Goal: Navigation & Orientation: Find specific page/section

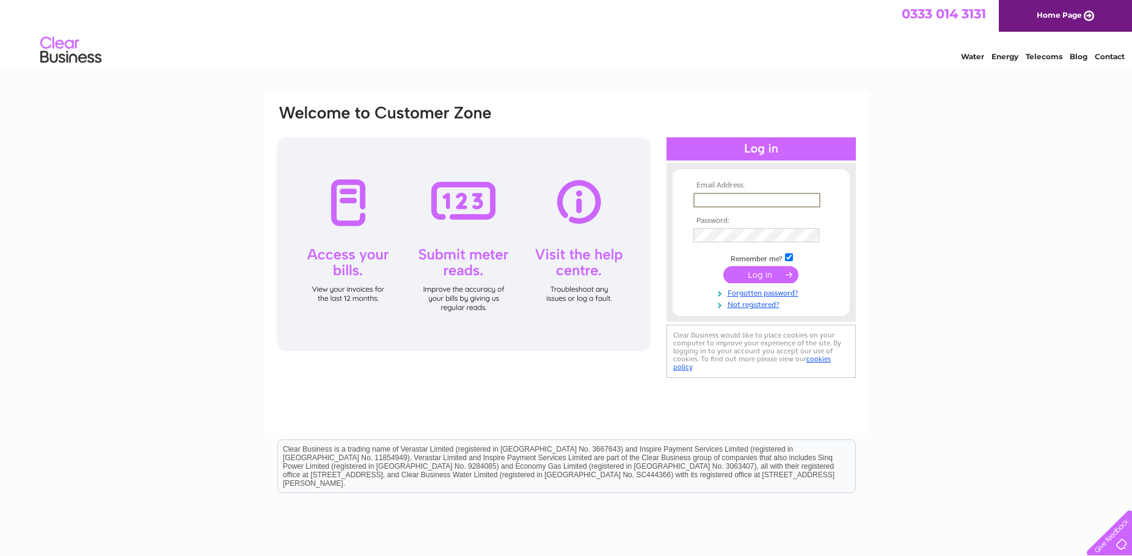
click at [749, 202] on input "text" at bounding box center [756, 200] width 127 height 15
type input "gillian@shadowblinds.co.uk"
click at [749, 279] on input "submit" at bounding box center [760, 274] width 75 height 17
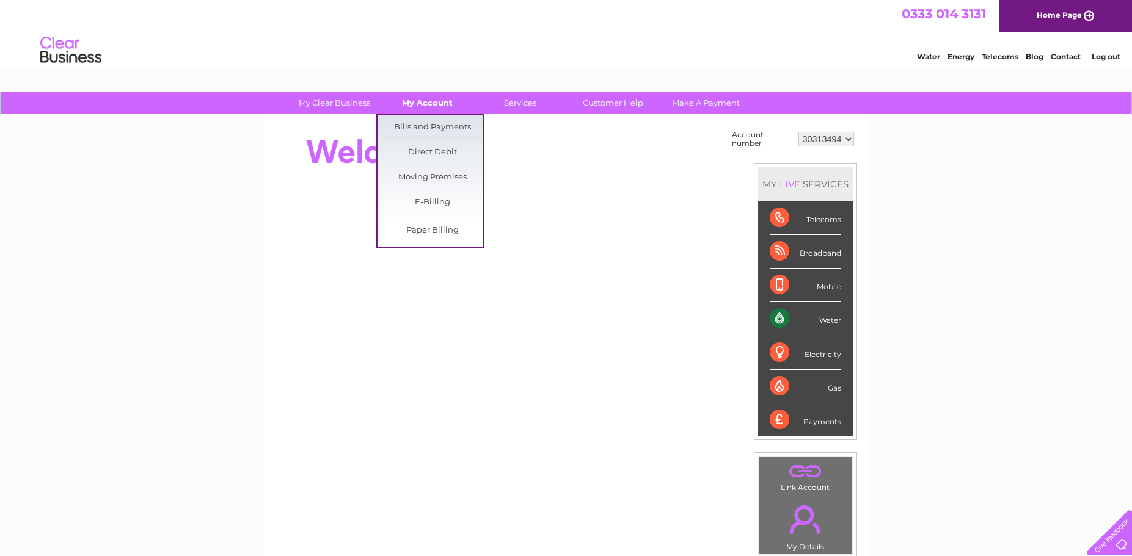
click at [421, 101] on link "My Account" at bounding box center [427, 103] width 101 height 23
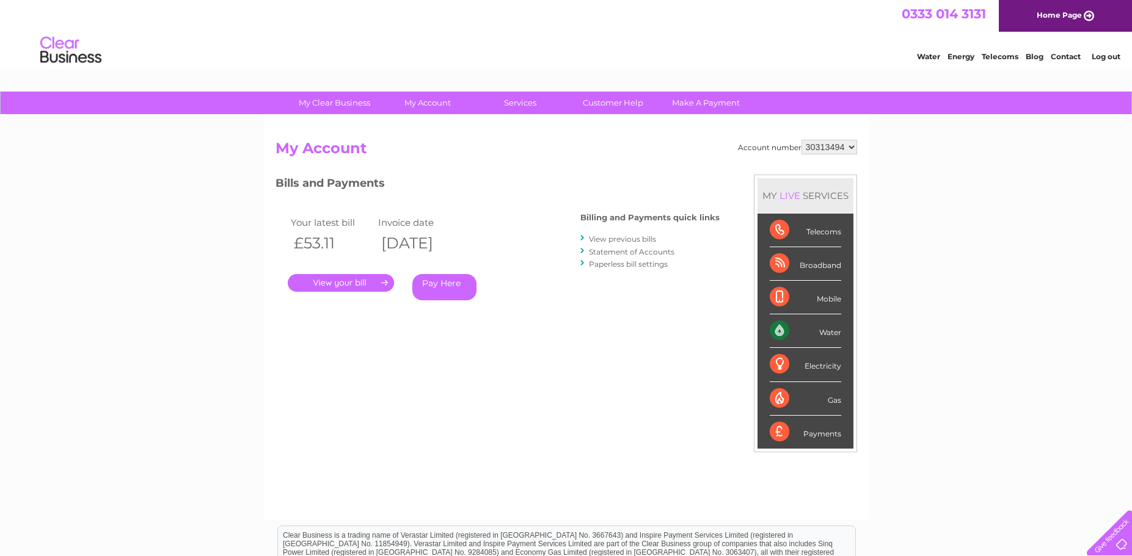
click at [329, 282] on link "." at bounding box center [341, 283] width 106 height 18
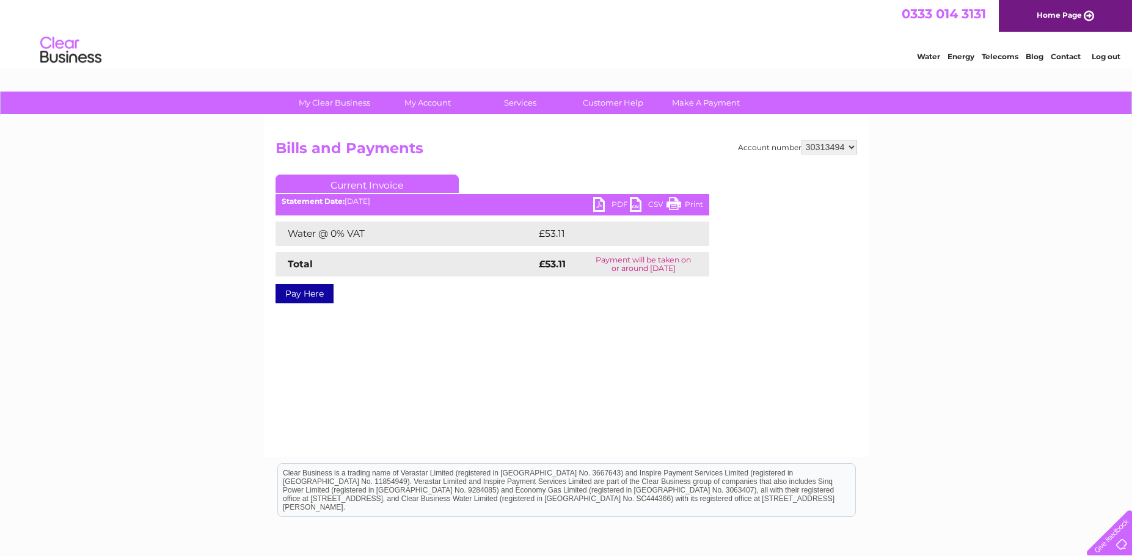
click at [617, 205] on link "PDF" at bounding box center [611, 206] width 37 height 18
click at [801, 140] on select "30313494 30316305" at bounding box center [829, 147] width 56 height 15
select select "30316305"
click option "30316305" at bounding box center [0, 0] width 0 height 0
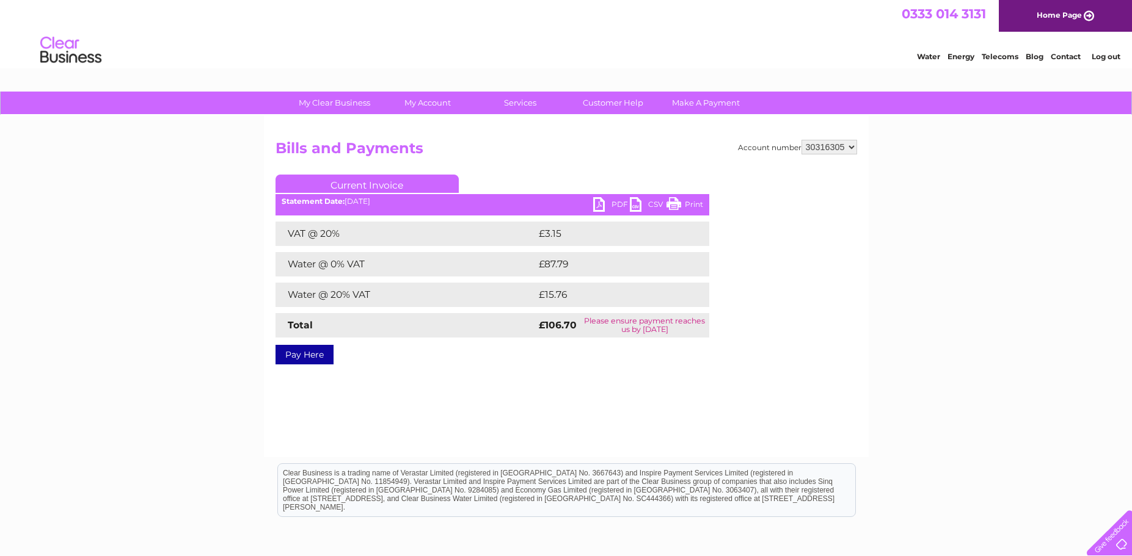
click at [619, 206] on link "PDF" at bounding box center [611, 206] width 37 height 18
click at [801, 140] on select "30313494 30316305" at bounding box center [829, 147] width 56 height 15
select select "30313494"
click option "30313494" at bounding box center [0, 0] width 0 height 0
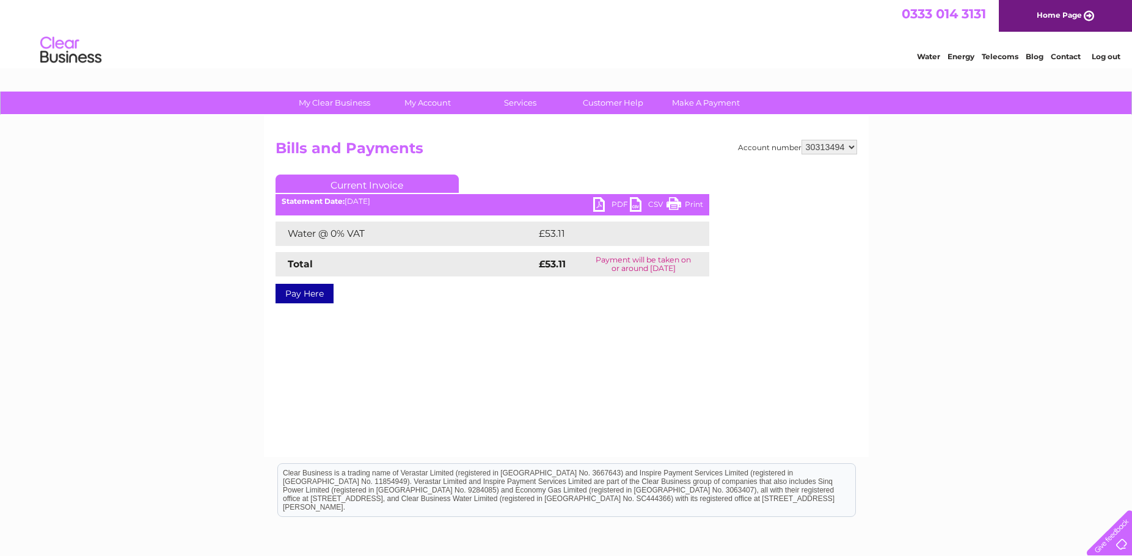
click at [426, 101] on link "My Account" at bounding box center [427, 103] width 101 height 23
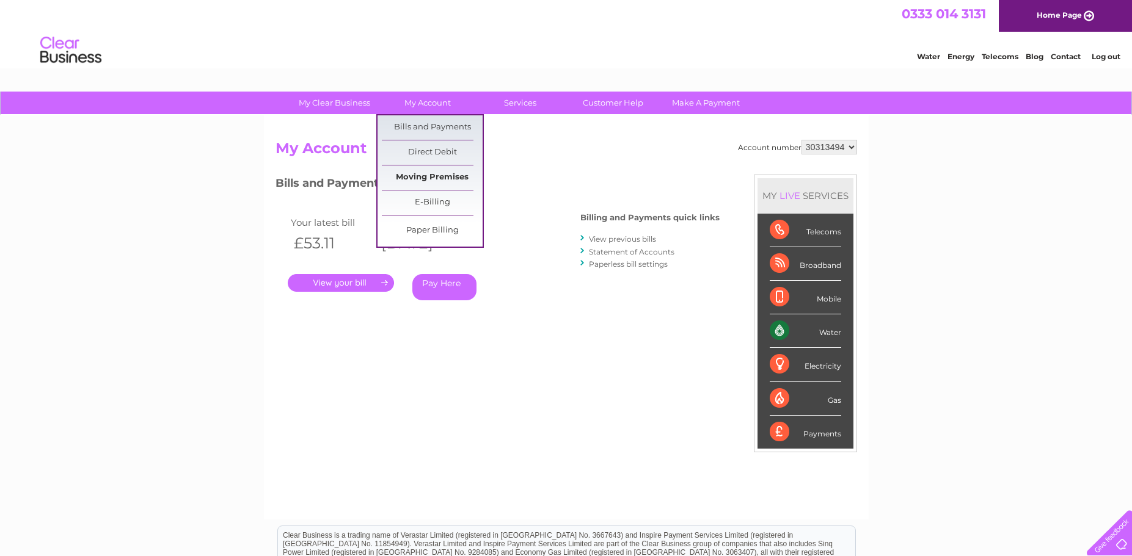
click at [437, 175] on link "Moving Premises" at bounding box center [432, 178] width 101 height 24
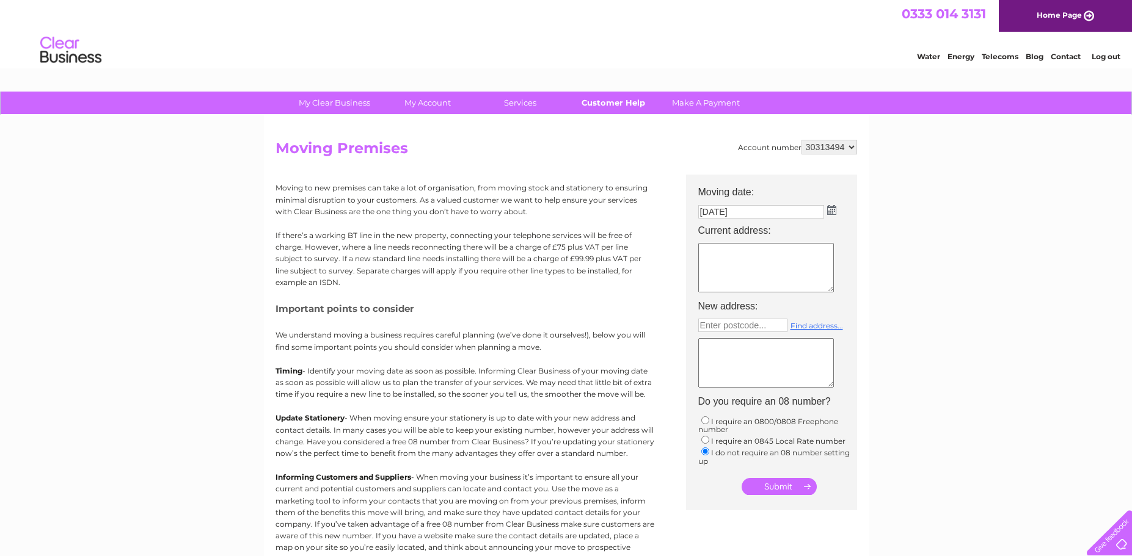
click at [625, 101] on link "Customer Help" at bounding box center [613, 103] width 101 height 23
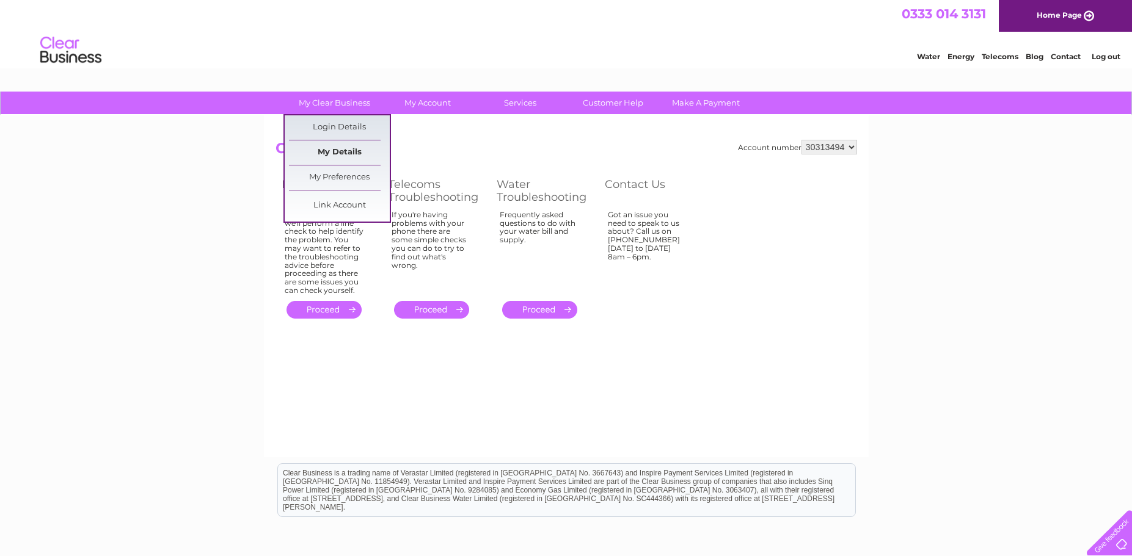
click at [354, 148] on link "My Details" at bounding box center [339, 152] width 101 height 24
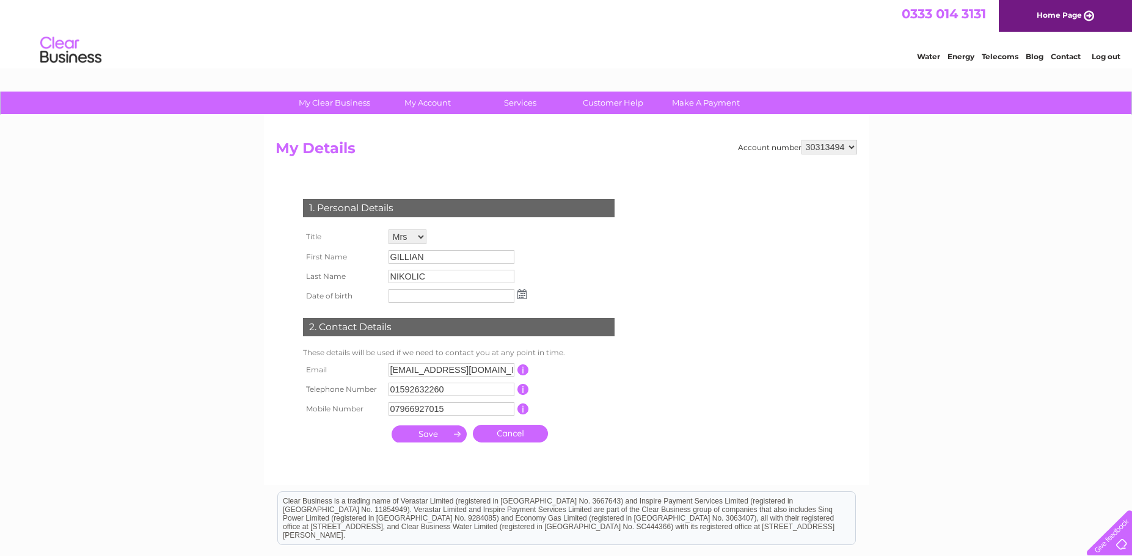
click at [1110, 56] on link "Log out" at bounding box center [1105, 56] width 29 height 9
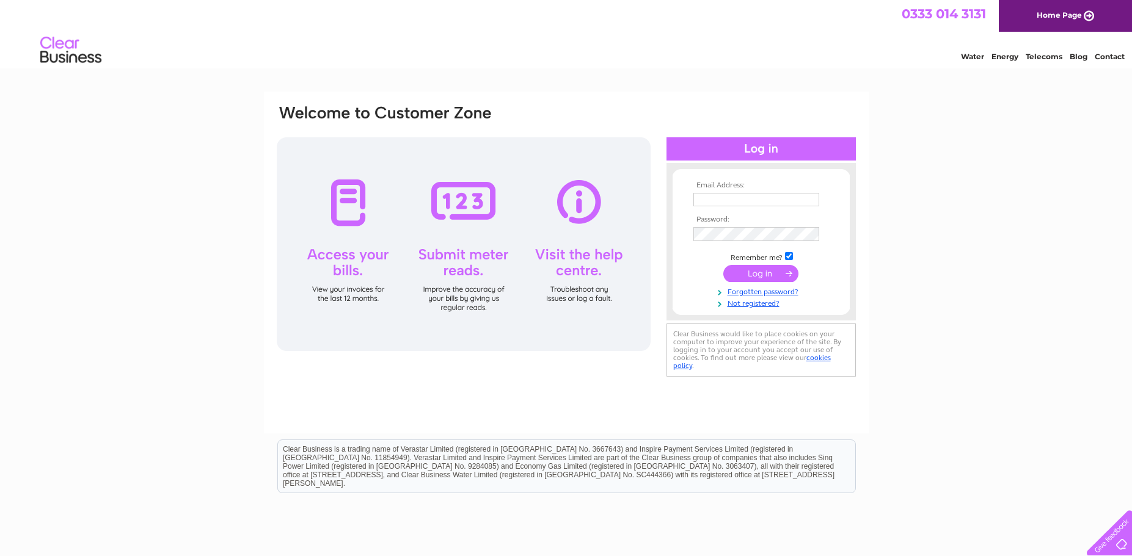
click at [972, 61] on link "Water" at bounding box center [972, 56] width 23 height 9
